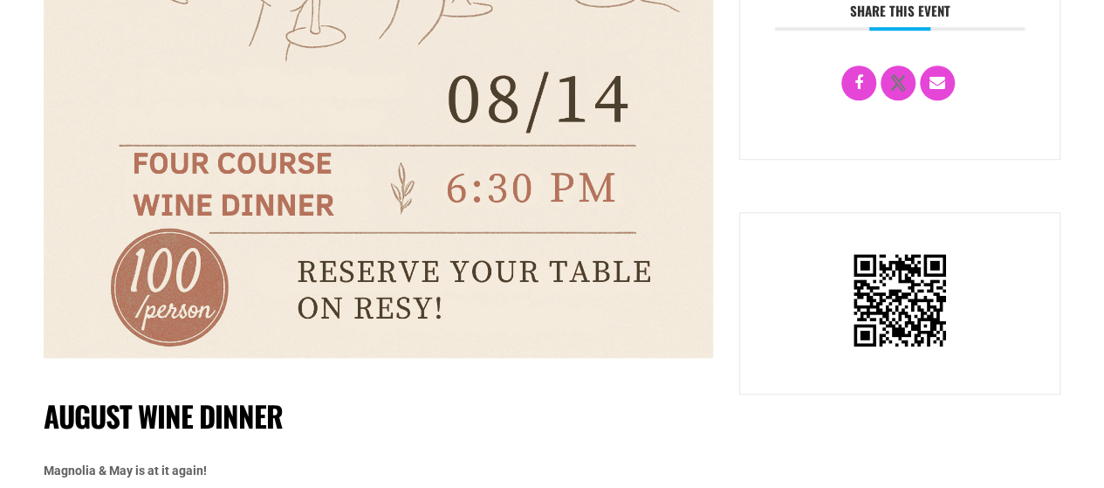
scroll to position [960, 0]
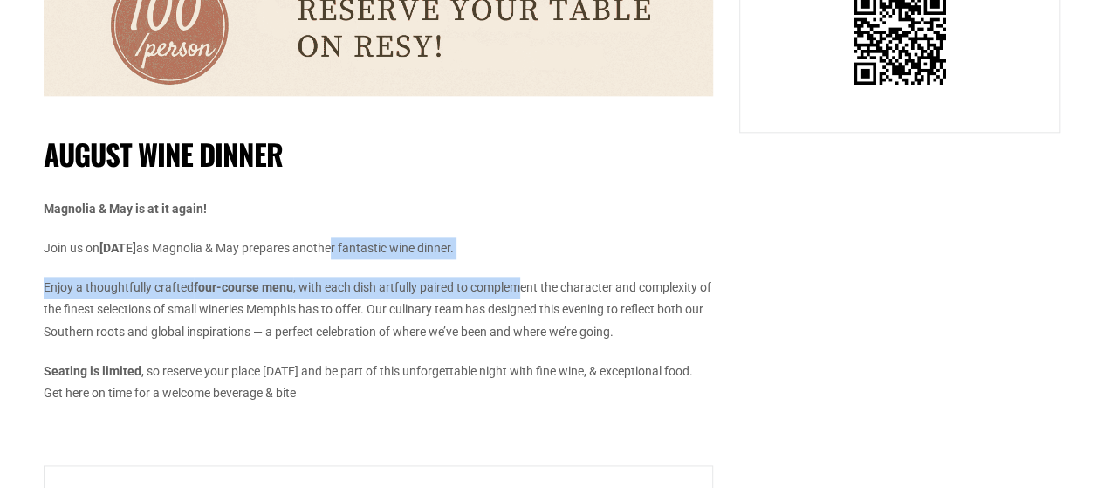
drag, startPoint x: 386, startPoint y: 248, endPoint x: 526, endPoint y: 296, distance: 148.5
click at [524, 292] on div "Magnolia & May is at it again! Join us on [DATE] as Magnolia & May prepares ano…" at bounding box center [378, 301] width 669 height 206
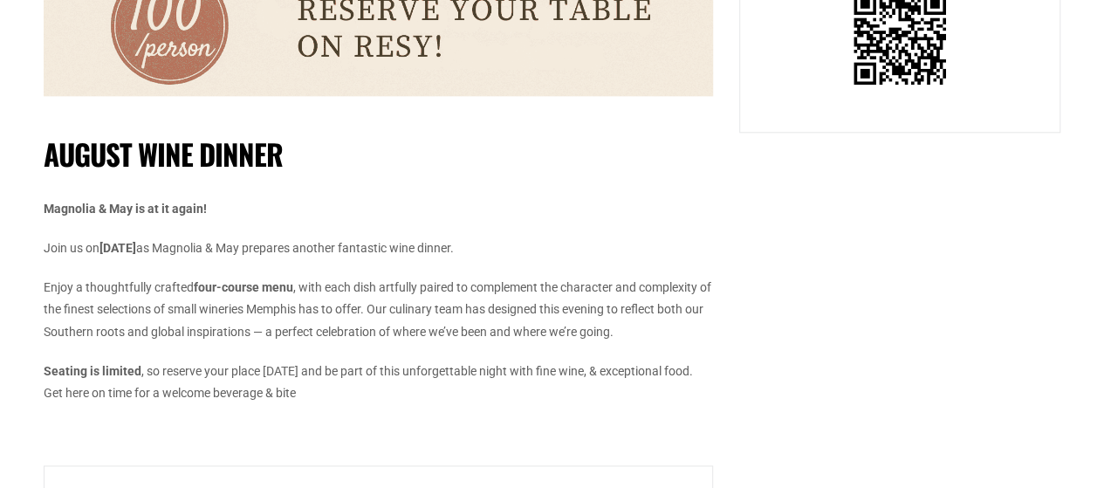
click at [540, 320] on p "Enjoy a thoughtfully crafted four-course menu , with each dish artfully paired …" at bounding box center [378, 310] width 669 height 66
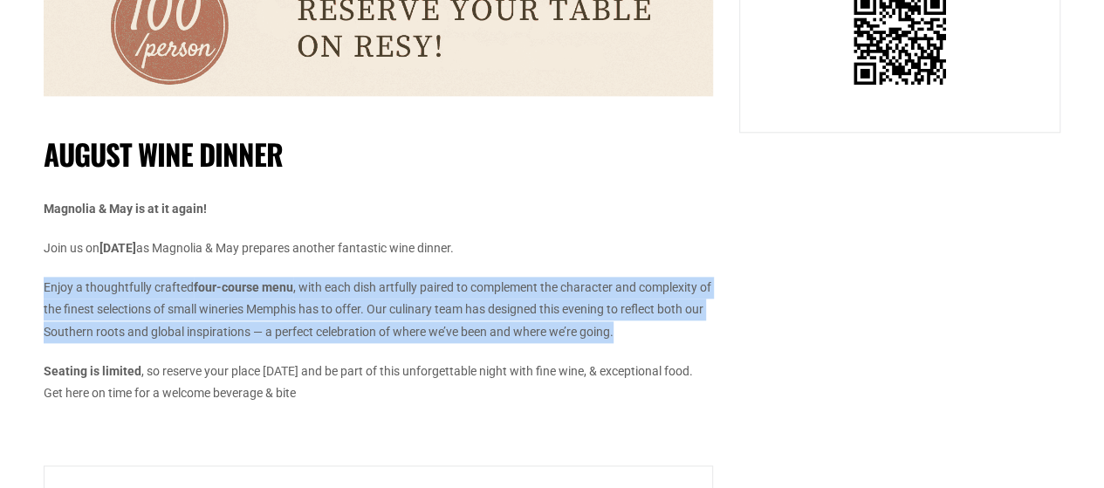
click at [540, 320] on p "Enjoy a thoughtfully crafted four-course menu , with each dish artfully paired …" at bounding box center [378, 310] width 669 height 66
click at [706, 341] on p "Enjoy a thoughtfully crafted four-course menu , with each dish artfully paired …" at bounding box center [378, 310] width 669 height 66
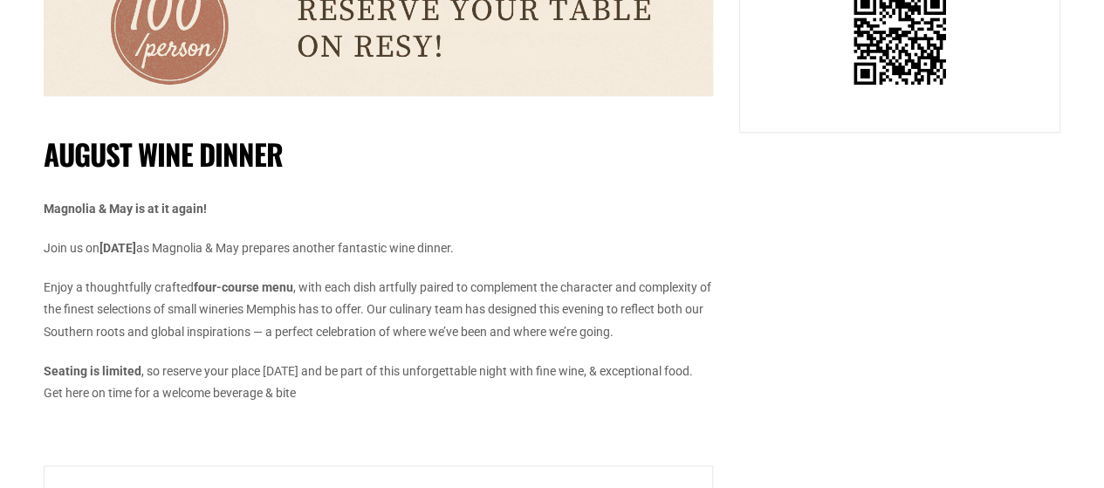
click at [701, 343] on div "Magnolia & May is at it again! Join us on August 14 as Magnolia & May prepares …" at bounding box center [378, 301] width 669 height 206
drag, startPoint x: 698, startPoint y: 336, endPoint x: 700, endPoint y: 254, distance: 82.1
click at [700, 254] on div "Magnolia & May is at it again! Join us on August 14 as Magnolia & May prepares …" at bounding box center [378, 301] width 669 height 206
click at [700, 254] on p "Join us on August 14 as Magnolia & May prepares another fantastic wine dinner." at bounding box center [378, 248] width 669 height 22
drag, startPoint x: 712, startPoint y: 318, endPoint x: 709, endPoint y: 341, distance: 23.8
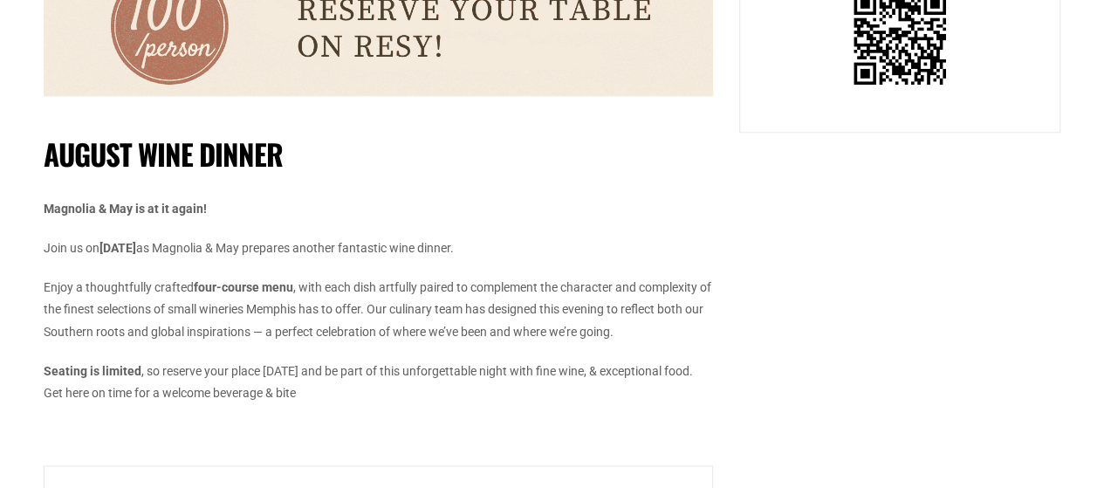
click at [709, 341] on div "Magnolia & May is at it again! Join us on August 14 as Magnolia & May prepares …" at bounding box center [378, 301] width 669 height 206
click at [708, 341] on div "Magnolia & May is at it again! Join us on August 14 as Magnolia & May prepares …" at bounding box center [378, 301] width 669 height 206
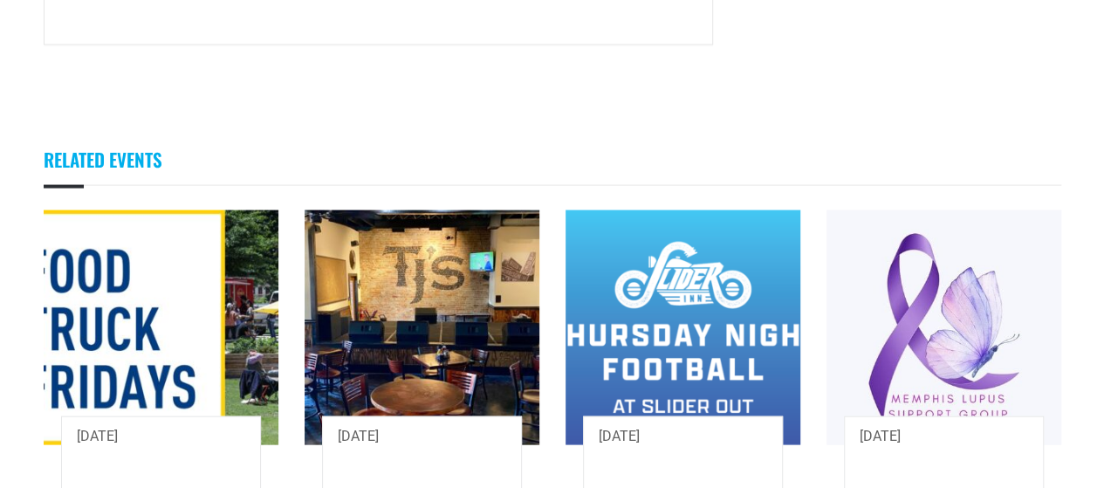
scroll to position [1833, 0]
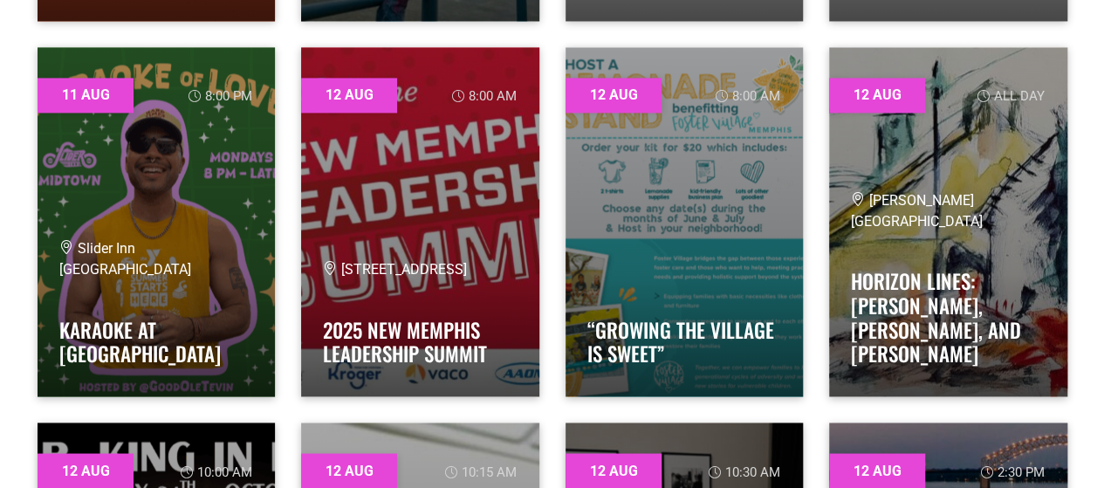
scroll to position [1396, 0]
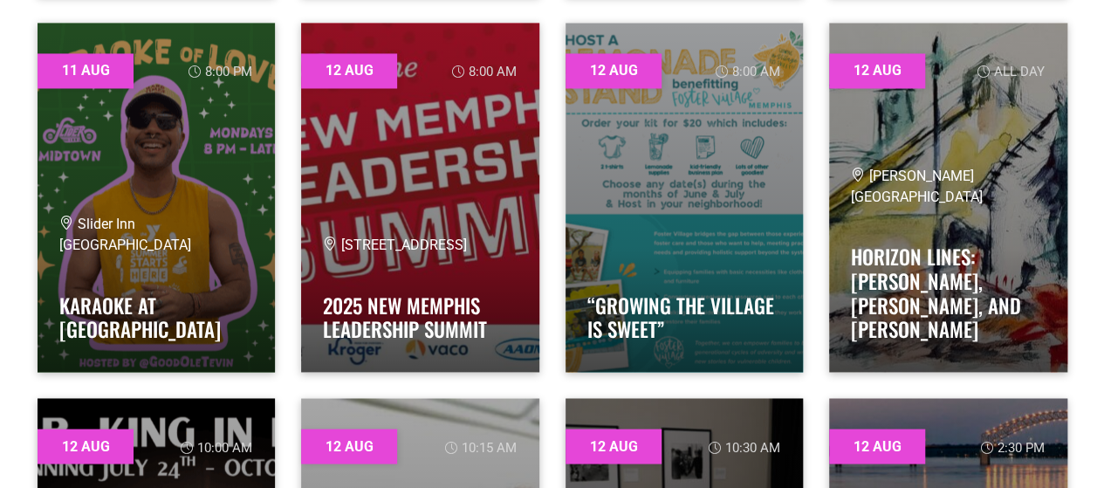
drag, startPoint x: 552, startPoint y: 381, endPoint x: 541, endPoint y: 380, distance: 10.5
click at [541, 380] on div "[DATE] 8:00 am 499 University St 2025 New Memphis Leadership Summit" at bounding box center [420, 197] width 264 height 375
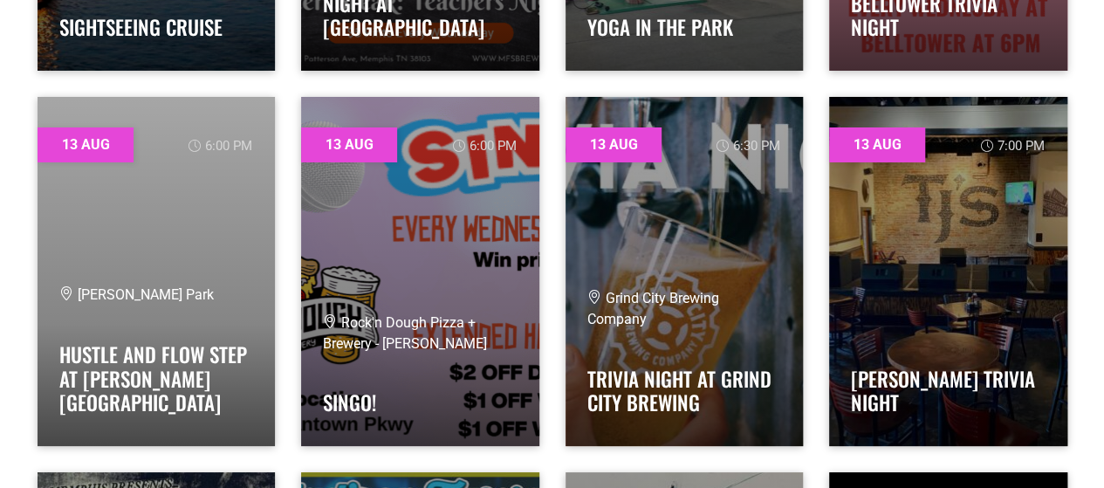
scroll to position [3229, 0]
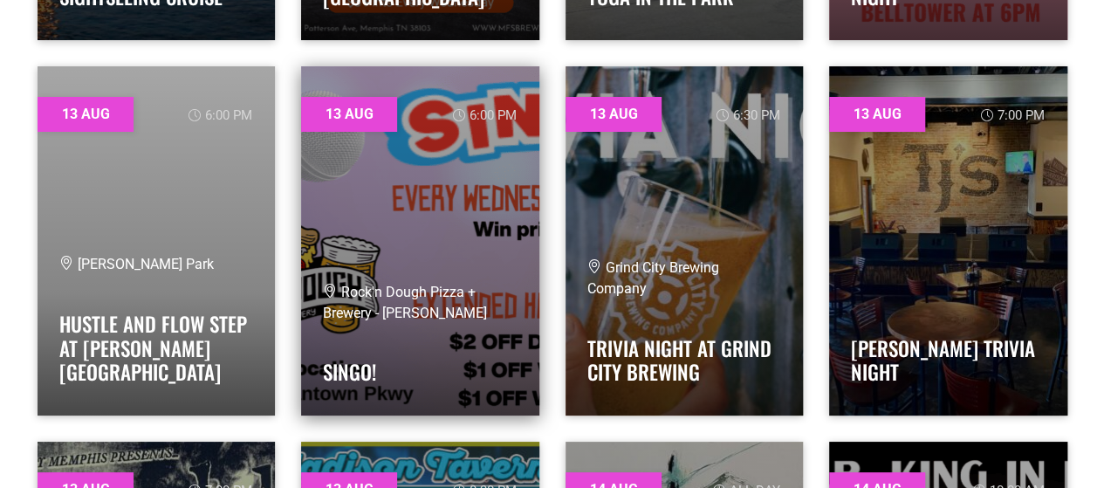
click at [459, 246] on link at bounding box center [420, 240] width 238 height 349
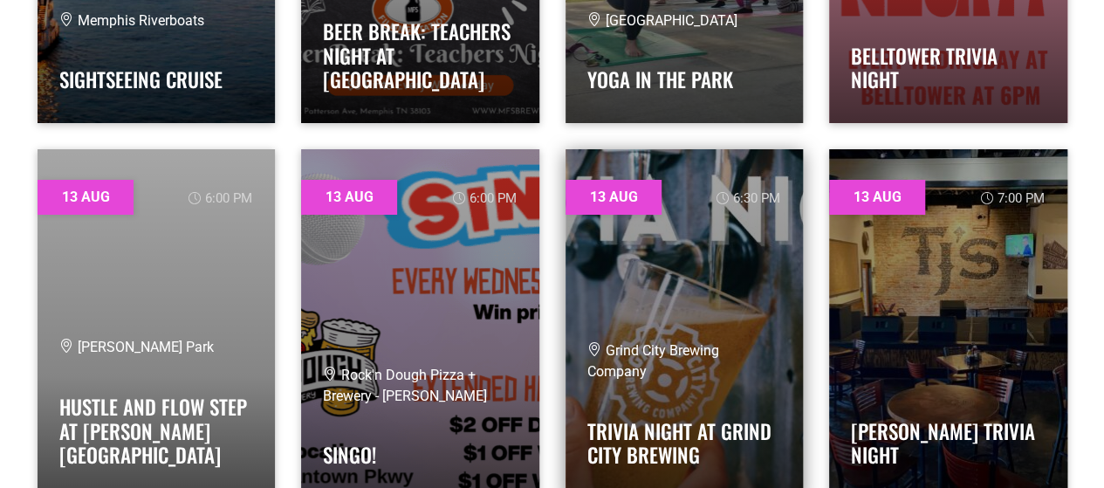
scroll to position [3142, 0]
